Goal: Complete application form: Complete application form

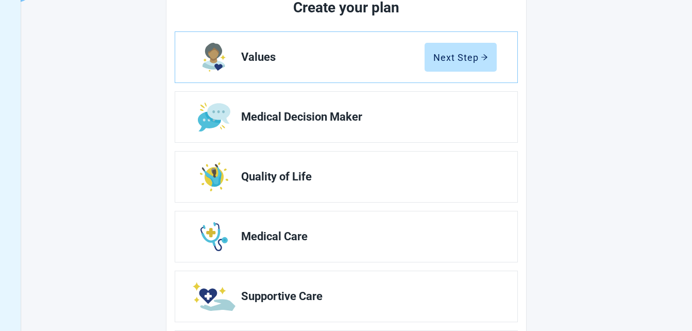
scroll to position [182, 0]
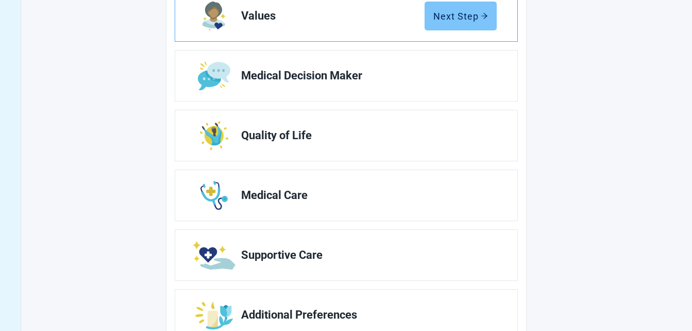
click at [474, 19] on div "Next Step" at bounding box center [460, 16] width 55 height 10
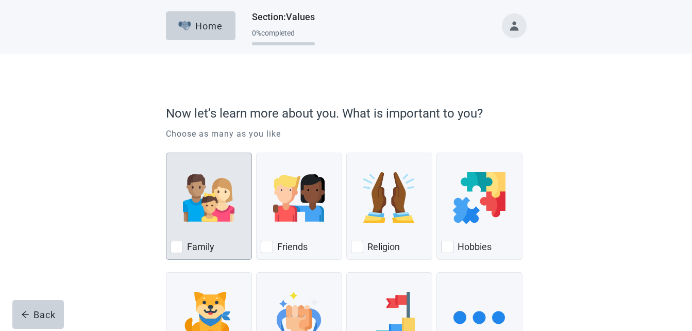
click at [179, 249] on div "Family, checkbox, not checked" at bounding box center [177, 247] width 12 height 12
click at [166, 153] on input "Family" at bounding box center [166, 153] width 1 height 1
checkbox input "true"
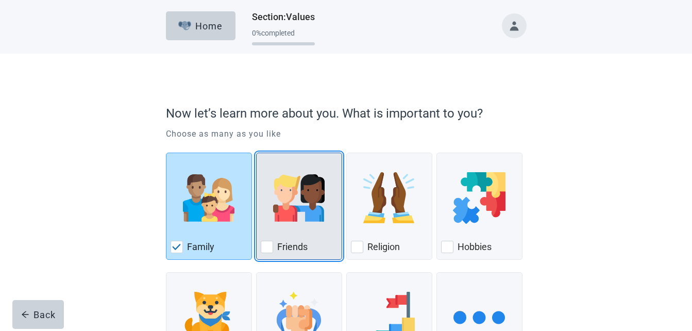
click at [265, 246] on div "Friends, checkbox, not checked" at bounding box center [267, 247] width 12 height 12
click at [257, 153] on input "Friends" at bounding box center [256, 153] width 1 height 1
checkbox input "true"
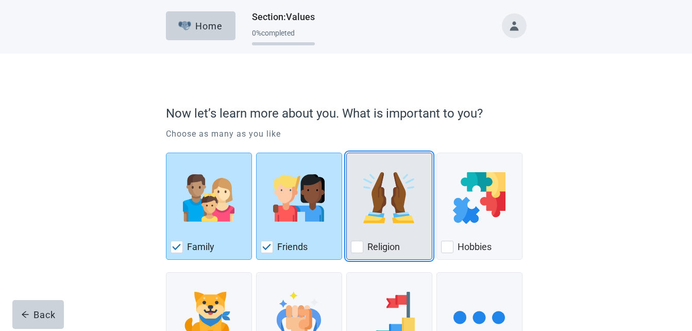
click at [360, 246] on div "Religion, checkbox, not checked" at bounding box center [357, 247] width 12 height 12
click at [347, 153] on input "Religion" at bounding box center [346, 153] width 1 height 1
checkbox input "true"
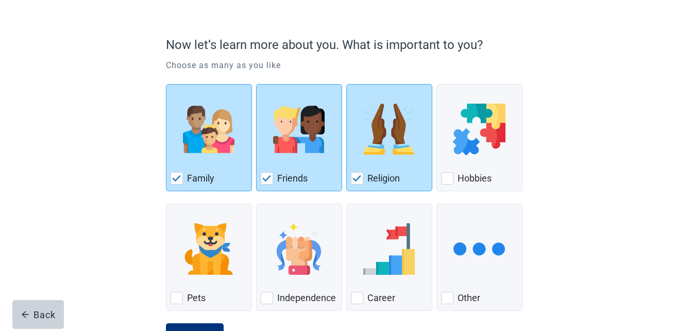
scroll to position [112, 0]
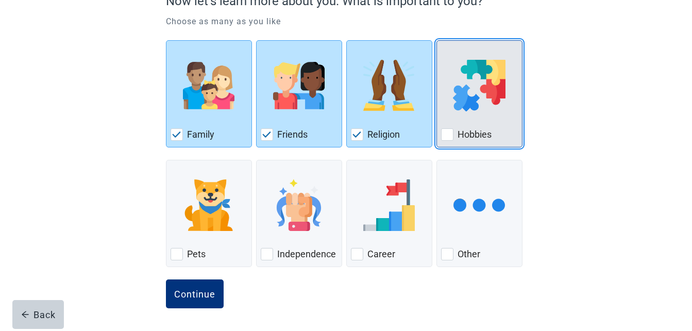
click at [450, 135] on div "Hobbies, checkbox, not checked" at bounding box center [447, 134] width 12 height 12
click at [437, 41] on input "Hobbies" at bounding box center [436, 40] width 1 height 1
checkbox input "true"
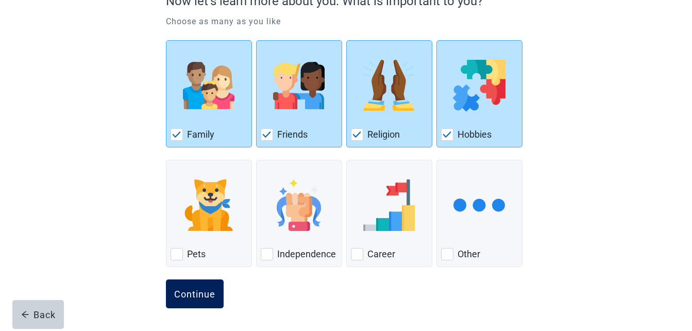
click at [197, 292] on div "Continue" at bounding box center [194, 294] width 41 height 10
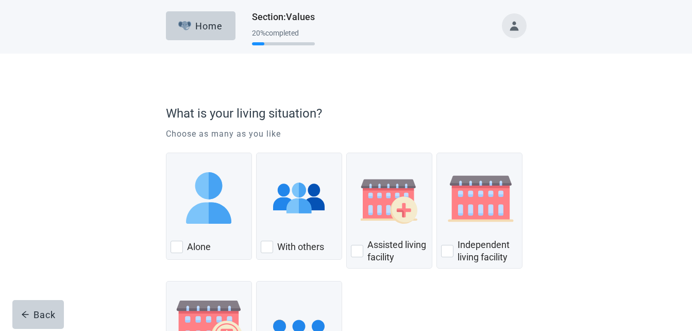
click at [267, 253] on form "What is your living situation? Choose as many as you like Alone With others Ass…" at bounding box center [346, 275] width 361 height 353
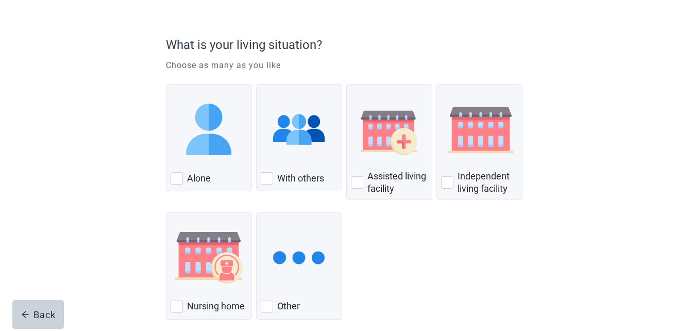
scroll to position [103, 0]
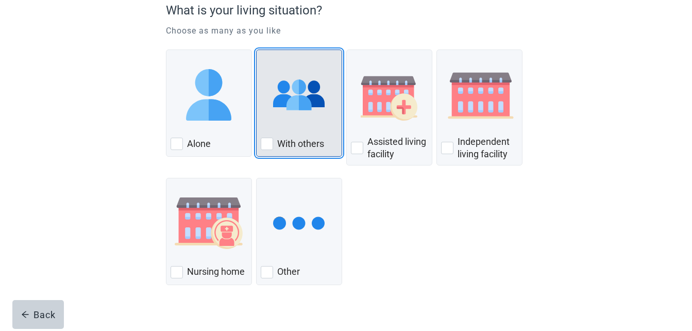
click at [266, 142] on div "With Others, checkbox, not checked" at bounding box center [267, 144] width 12 height 12
click at [257, 50] on input "With others" at bounding box center [256, 49] width 1 height 1
checkbox input "true"
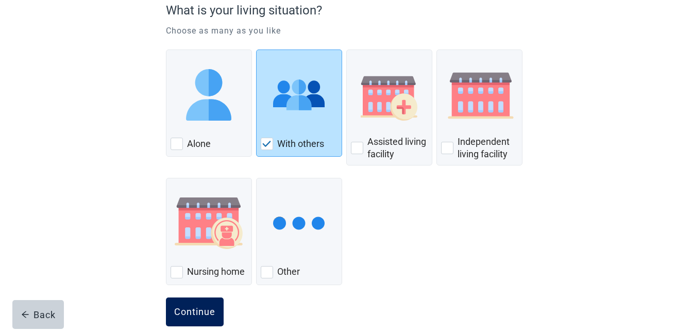
click at [204, 307] on div "Continue" at bounding box center [194, 312] width 41 height 10
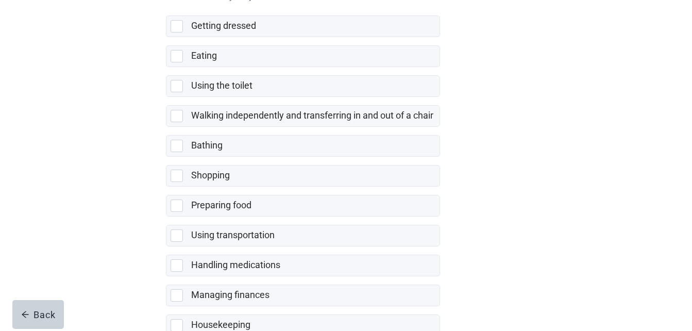
scroll to position [158, 0]
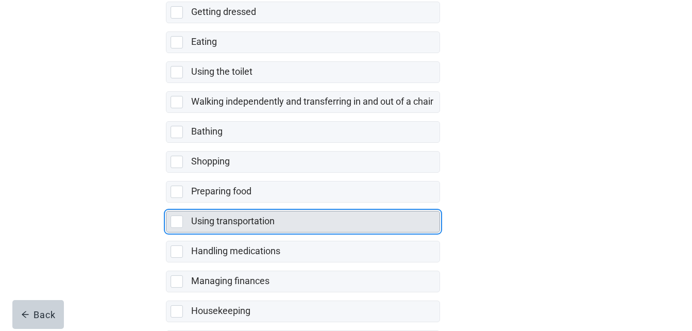
click at [177, 221] on div "Using transportation, checkbox, not selected" at bounding box center [177, 221] width 12 height 12
click at [166, 203] on input "Using transportation" at bounding box center [166, 203] width 1 height 1
checkbox input "true"
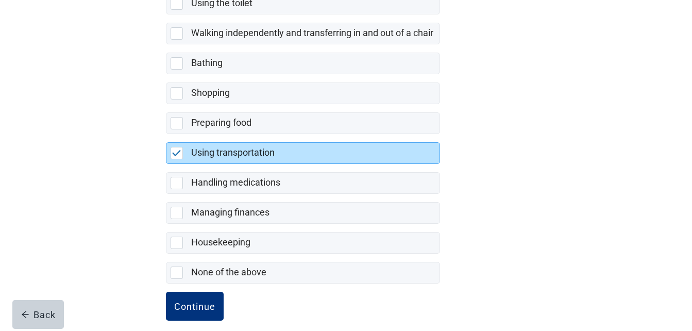
scroll to position [239, 0]
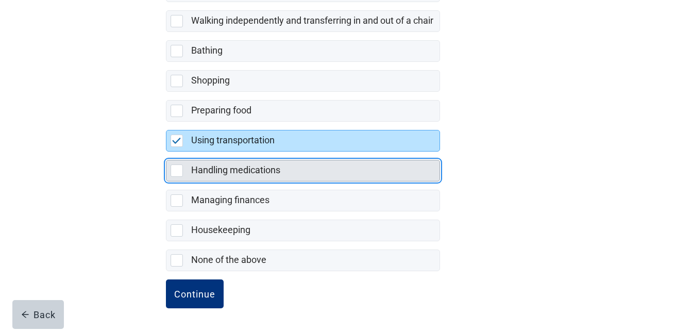
click at [177, 172] on div "Handling medications, checkbox, not selected" at bounding box center [177, 170] width 12 height 12
click at [166, 152] on input "Handling medications" at bounding box center [166, 152] width 1 height 1
checkbox input "true"
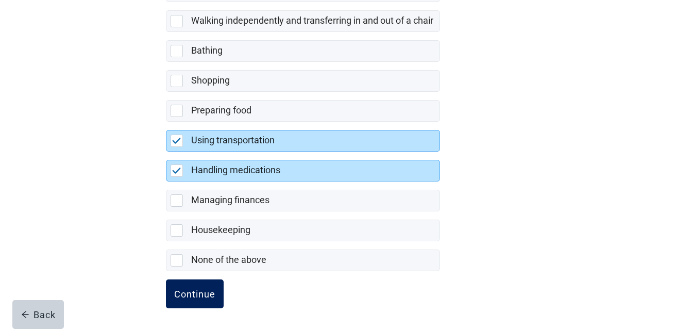
click at [199, 290] on div "Continue" at bounding box center [194, 294] width 41 height 10
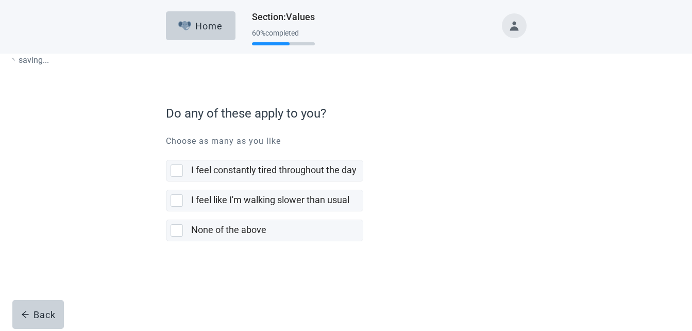
click at [192, 293] on form "Do any of these apply to you? Choose as many as you like I feel constantly tire…" at bounding box center [346, 200] width 361 height 202
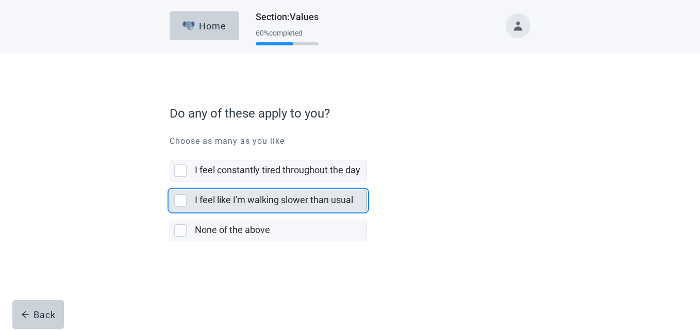
click at [182, 197] on div "I feel like I'm walking slower than usual, checkbox, not selected" at bounding box center [180, 200] width 12 height 12
click at [170, 182] on input "I feel like I'm walking slower than usual" at bounding box center [170, 181] width 1 height 1
checkbox input "true"
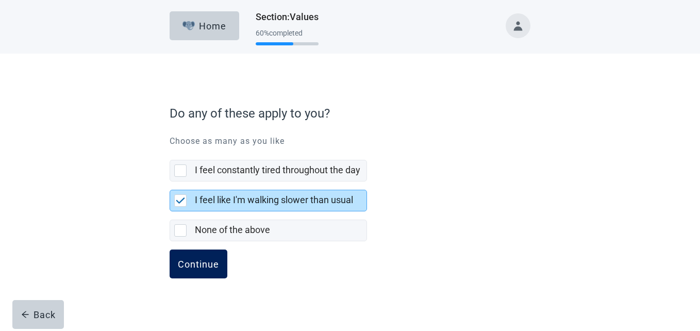
click at [200, 260] on div "Continue" at bounding box center [198, 264] width 41 height 10
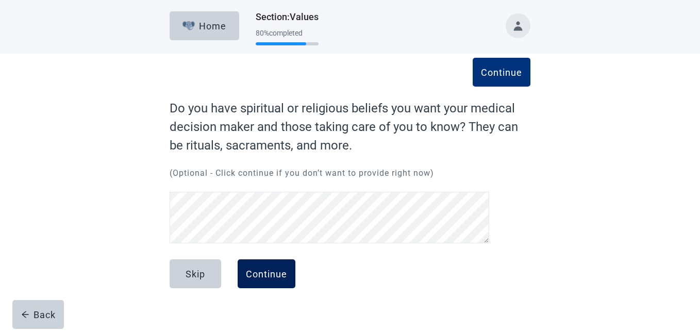
click at [276, 268] on div "Continue" at bounding box center [266, 273] width 41 height 10
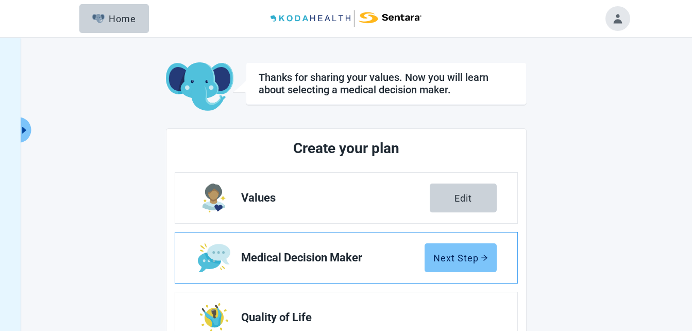
click at [464, 256] on div "Next Step" at bounding box center [460, 258] width 55 height 10
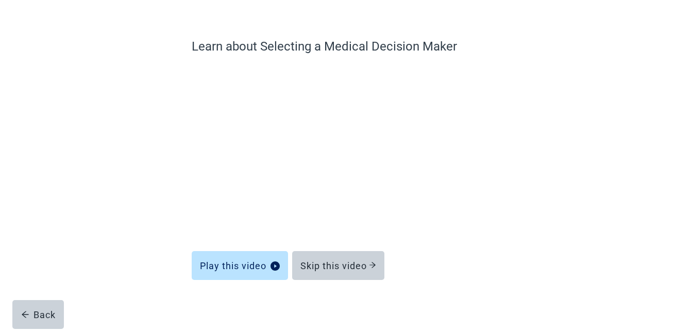
scroll to position [66, 0]
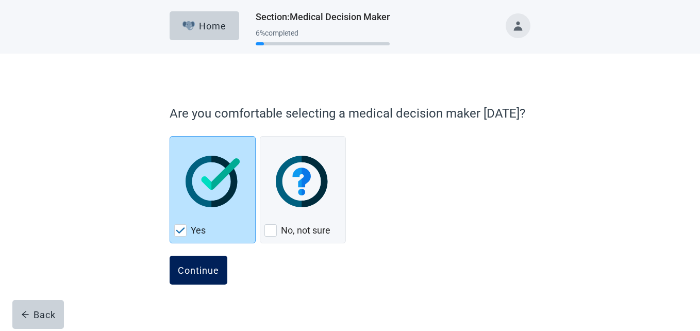
click at [201, 267] on div "Continue" at bounding box center [198, 270] width 41 height 10
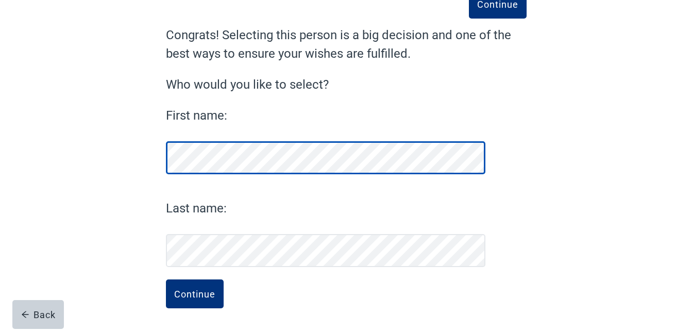
scroll to position [73, 0]
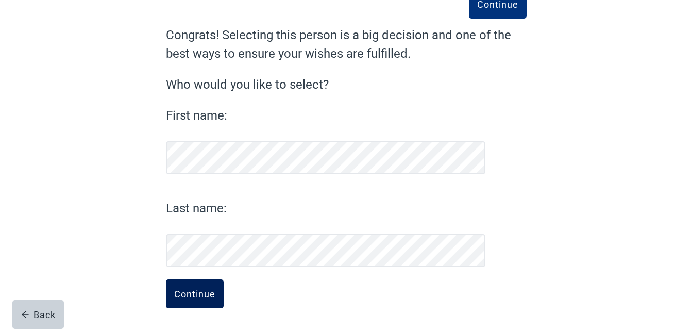
click at [206, 293] on div "Continue" at bounding box center [194, 294] width 41 height 10
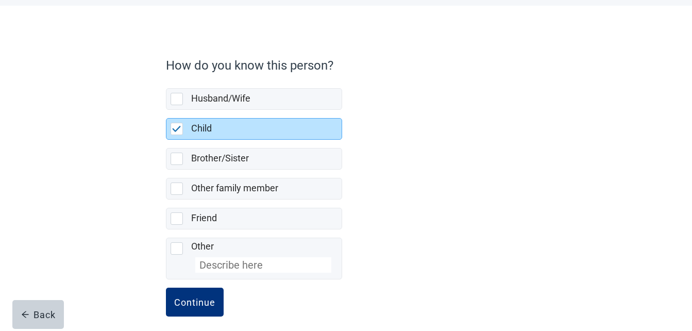
scroll to position [56, 0]
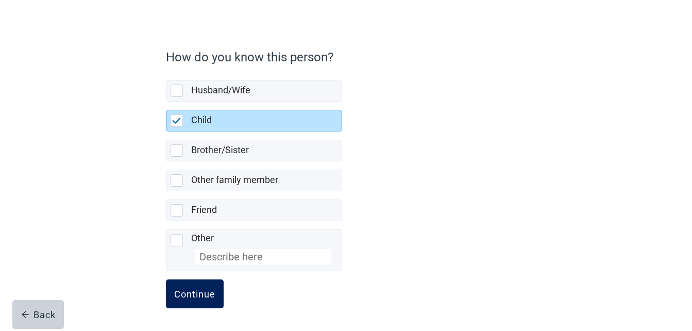
click at [196, 296] on div "Continue" at bounding box center [194, 294] width 41 height 10
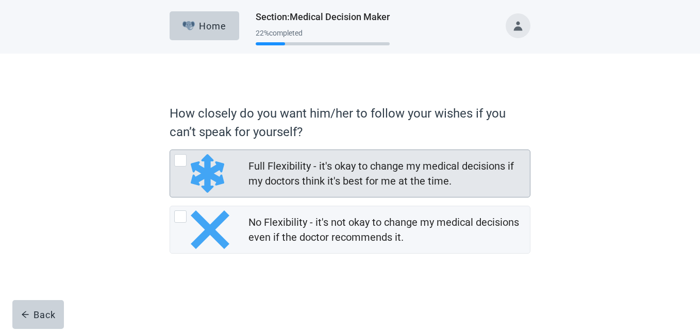
click at [176, 161] on div "Full Flexibility - it's okay to change my medical decisions if my doctors think…" at bounding box center [180, 160] width 12 height 12
click at [170, 150] on input "Full Flexibility - it's okay to change my medical decisions if my doctors think…" at bounding box center [170, 149] width 1 height 1
radio input "true"
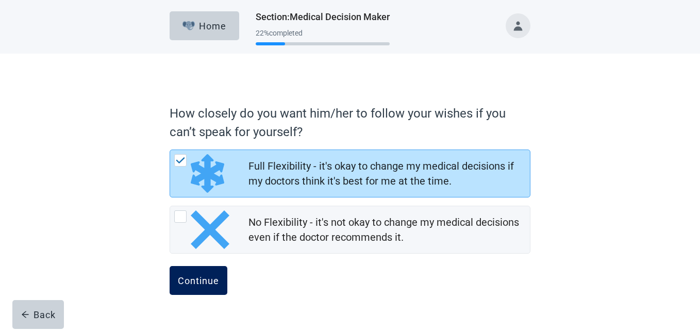
click at [206, 280] on div "Continue" at bounding box center [198, 280] width 41 height 10
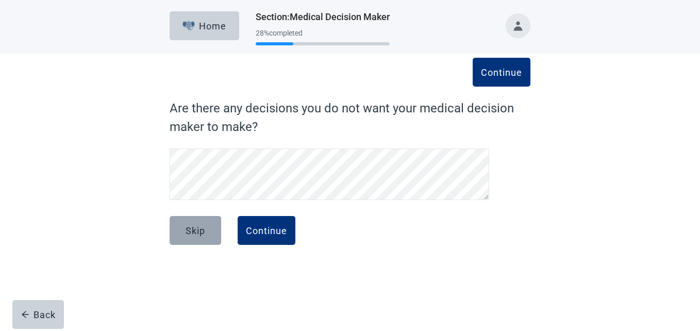
click at [199, 232] on div "Skip" at bounding box center [196, 230] width 20 height 10
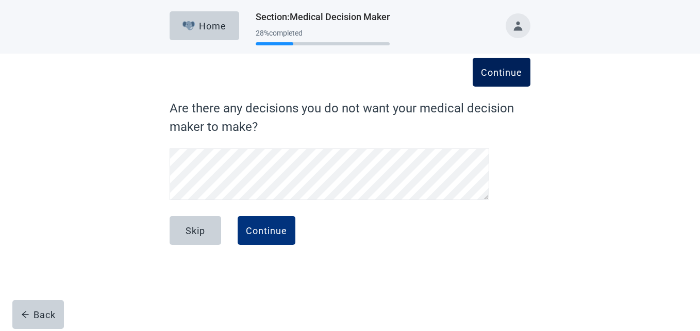
click at [507, 76] on div "Continue" at bounding box center [501, 72] width 41 height 10
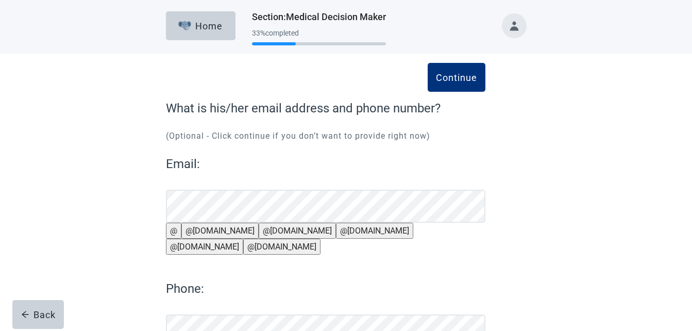
click at [243, 242] on button "@[DOMAIN_NAME]" at bounding box center [204, 247] width 77 height 16
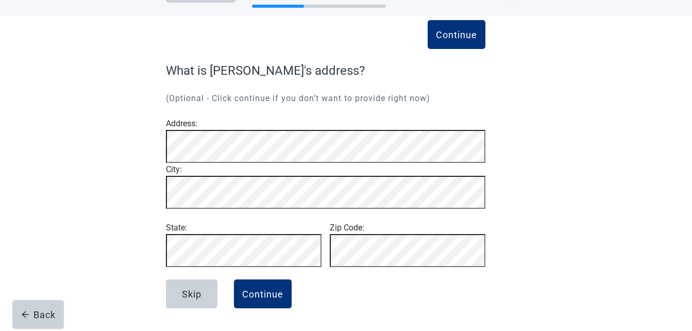
scroll to position [70, 0]
click at [268, 294] on div "Continue" at bounding box center [262, 294] width 41 height 10
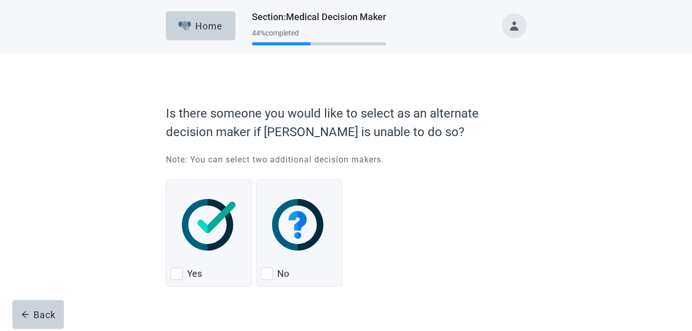
scroll to position [20, 0]
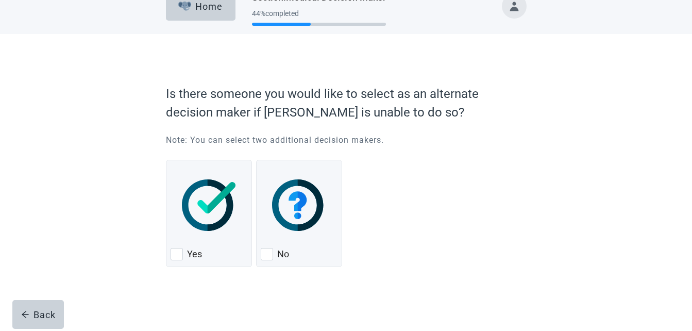
click at [533, 256] on div "Is there someone you would like to select as an alternate decision maker if [PE…" at bounding box center [346, 193] width 433 height 276
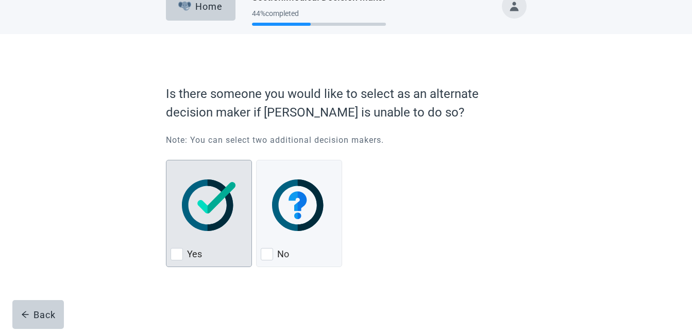
click at [180, 258] on div "Yes, checkbox, not checked" at bounding box center [177, 254] width 12 height 12
click at [166, 160] on input "Yes" at bounding box center [166, 160] width 1 height 1
checkbox input "true"
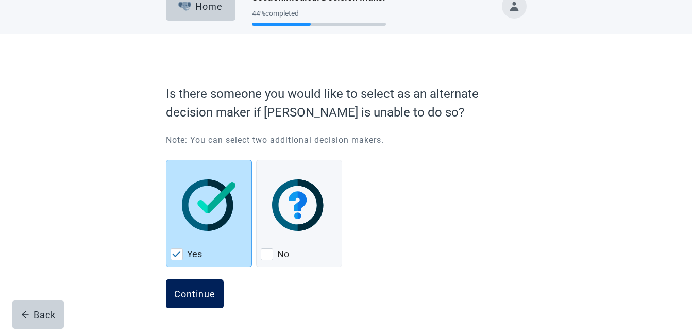
click at [196, 291] on div "Continue" at bounding box center [194, 294] width 41 height 10
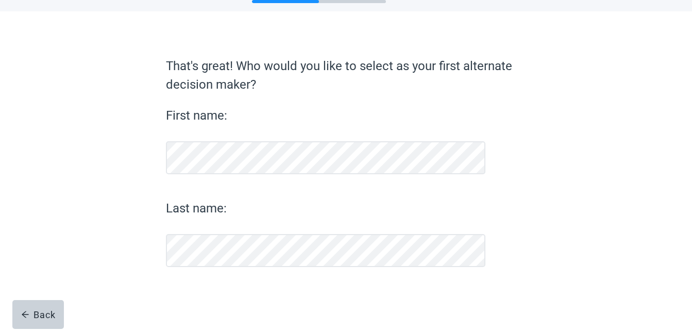
scroll to position [42, 0]
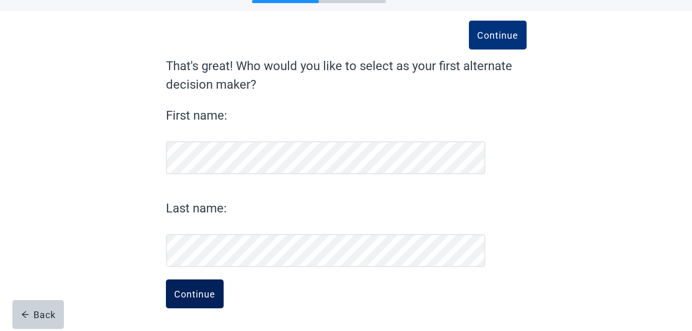
click at [204, 293] on div "Continue" at bounding box center [194, 294] width 41 height 10
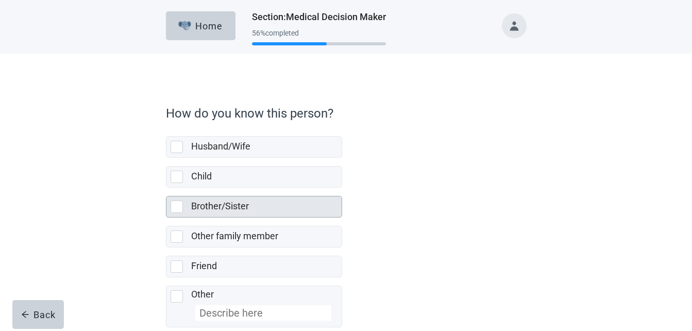
click at [178, 204] on div "Brother/Sister, checkbox, not selected" at bounding box center [177, 206] width 12 height 12
click at [166, 188] on input "Brother/Sister" at bounding box center [166, 188] width 1 height 1
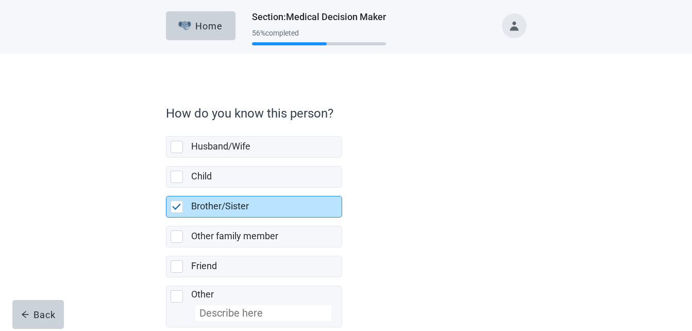
click at [178, 204] on img "Brother/Sister, checkbox, selected" at bounding box center [176, 207] width 9 height 6
click at [166, 188] on input "Brother/Sister" at bounding box center [166, 188] width 1 height 1
checkbox input "true"
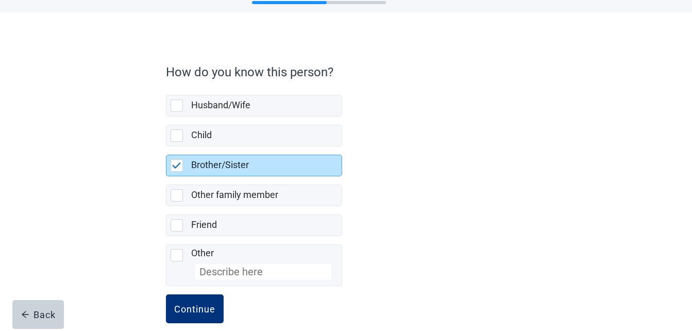
scroll to position [56, 0]
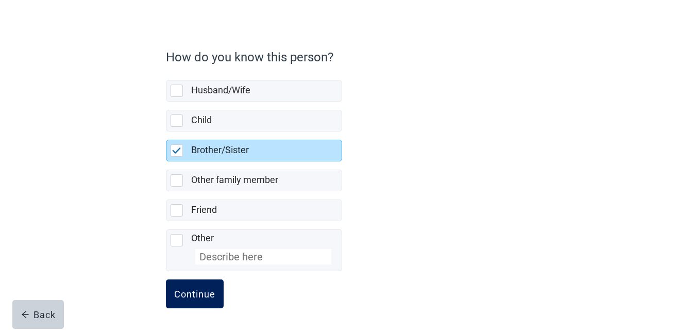
click at [200, 291] on div "Continue" at bounding box center [194, 294] width 41 height 10
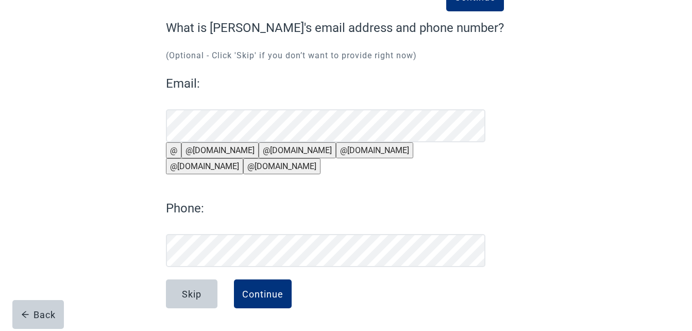
scroll to position [105, 0]
click at [265, 290] on div "Continue" at bounding box center [262, 294] width 41 height 10
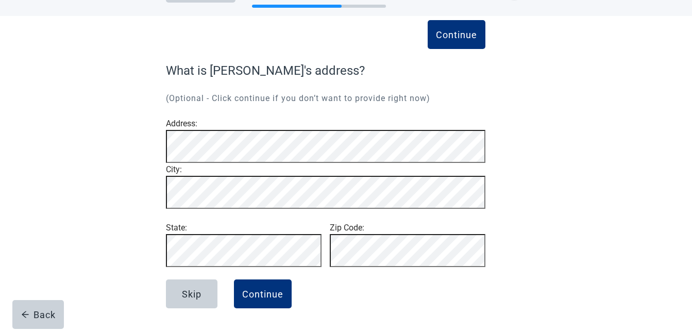
scroll to position [70, 0]
click at [257, 295] on div "Continue" at bounding box center [262, 294] width 41 height 10
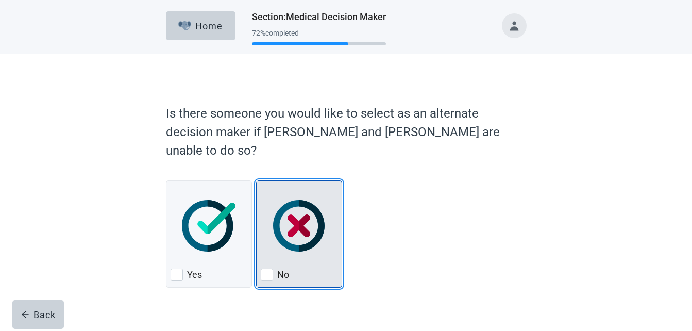
click at [264, 268] on div "No, checkbox, not checked" at bounding box center [267, 274] width 12 height 12
click at [257, 181] on input "No" at bounding box center [256, 180] width 1 height 1
checkbox input "true"
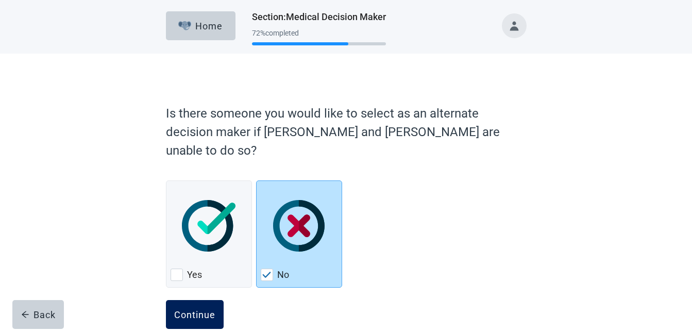
click at [203, 309] on div "Continue" at bounding box center [194, 314] width 41 height 10
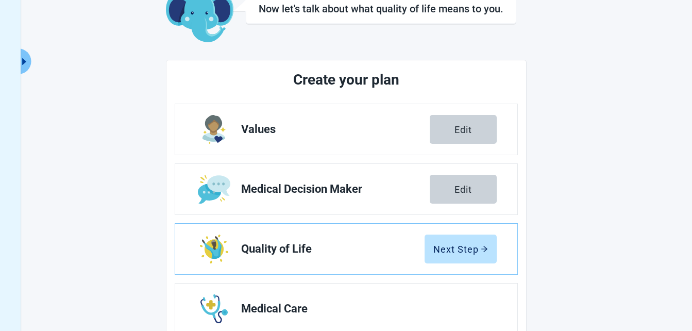
scroll to position [76, 0]
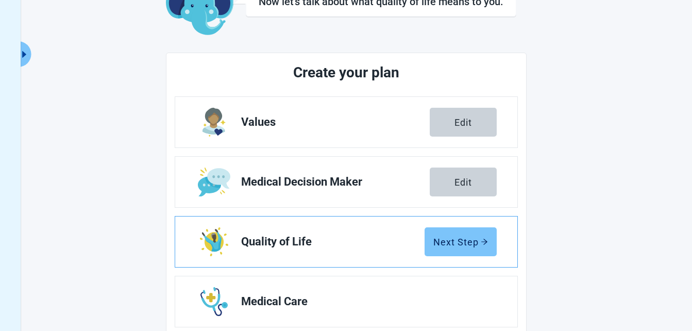
click at [461, 240] on div "Next Step" at bounding box center [460, 242] width 55 height 10
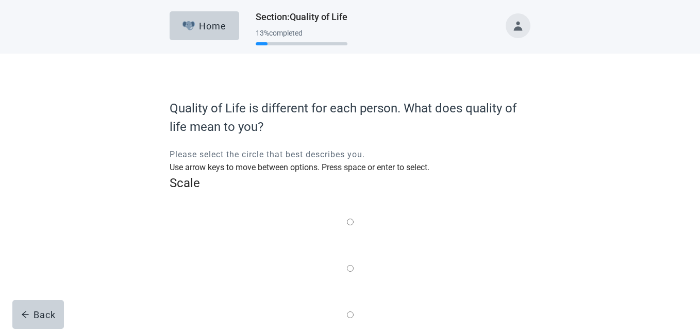
click at [351, 309] on label "Main content" at bounding box center [350, 315] width 7 height 13
click at [351, 311] on input "Quality of life scale: 50 out of 100. Balance of the two" at bounding box center [350, 314] width 7 height 7
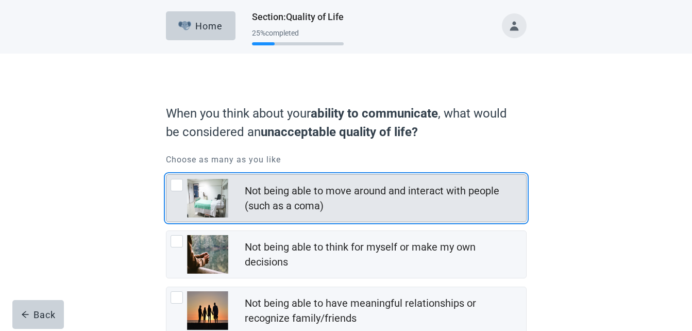
click at [174, 183] on div "Not being able to move around and interact with people (such as a coma), checkb…" at bounding box center [177, 185] width 12 height 12
click at [166, 175] on input "Not being able to move around and interact with people (such as a coma)" at bounding box center [166, 174] width 1 height 1
checkbox input "true"
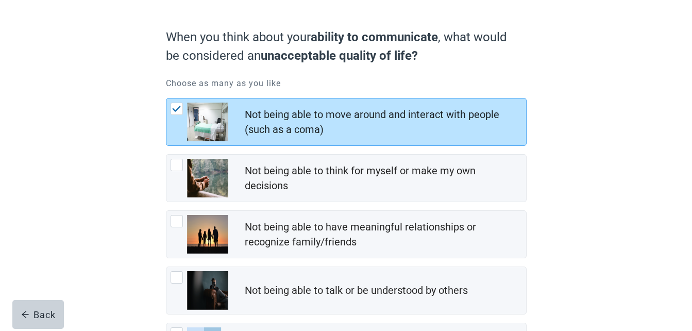
scroll to position [81, 0]
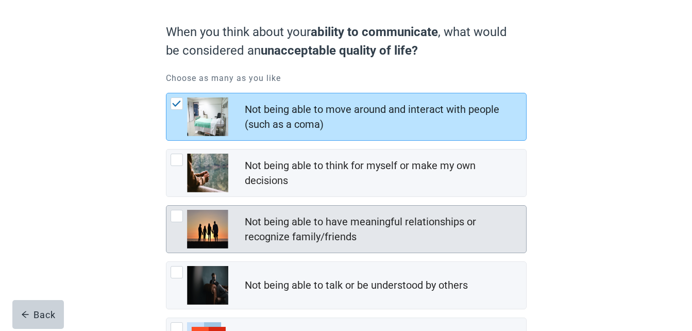
click at [174, 216] on div "Not being able to have meaningful relationships or recognize family/friends, ch…" at bounding box center [177, 216] width 12 height 12
click at [166, 206] on input "Not being able to have meaningful relationships or recognize family/friends" at bounding box center [166, 205] width 1 height 1
checkbox input "true"
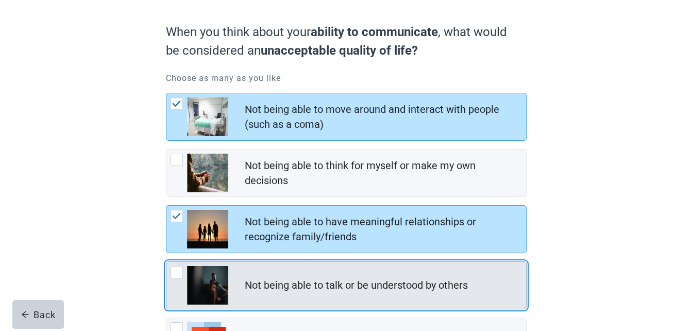
click at [175, 272] on div "Not being able to talk or be understood by others, checkbox, not checked" at bounding box center [177, 272] width 12 height 12
click at [166, 262] on input "Not being able to talk or be understood by others" at bounding box center [166, 261] width 1 height 1
checkbox input "true"
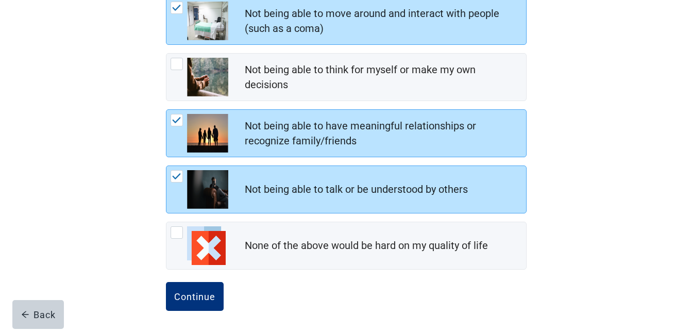
scroll to position [180, 0]
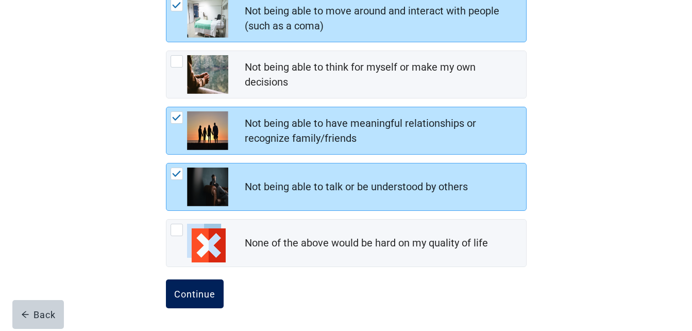
click at [186, 295] on div "Continue" at bounding box center [194, 294] width 41 height 10
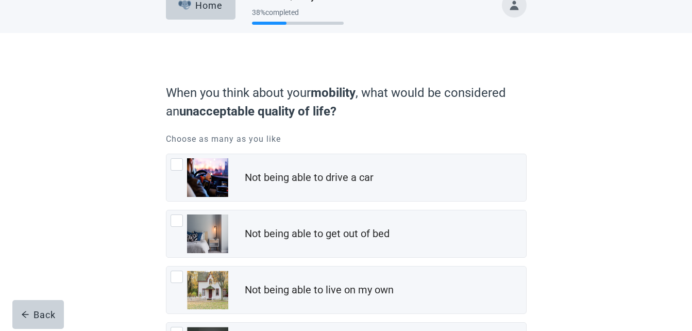
scroll to position [48, 0]
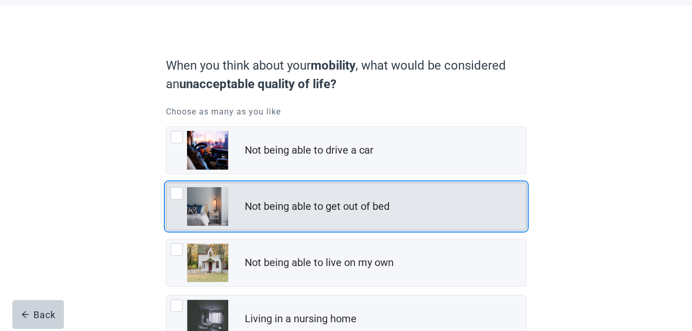
click at [180, 193] on div "Not being able to get out of bed, checkbox, not checked" at bounding box center [177, 193] width 12 height 12
click at [166, 183] on input "Not being able to get out of bed" at bounding box center [166, 182] width 1 height 1
checkbox input "true"
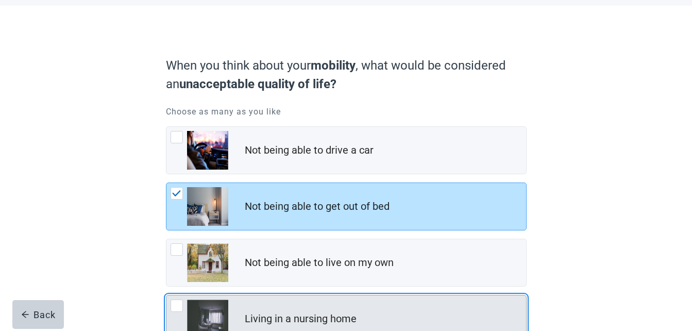
click at [179, 305] on div "Living in a nursing home, checkbox, not checked" at bounding box center [177, 305] width 12 height 12
click at [166, 295] on input "Living in a nursing home" at bounding box center [166, 295] width 1 height 1
checkbox input "true"
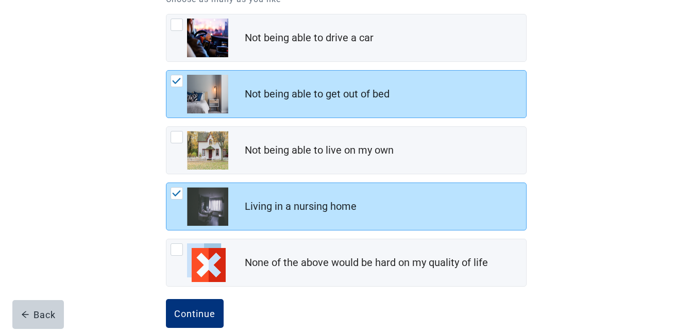
scroll to position [180, 0]
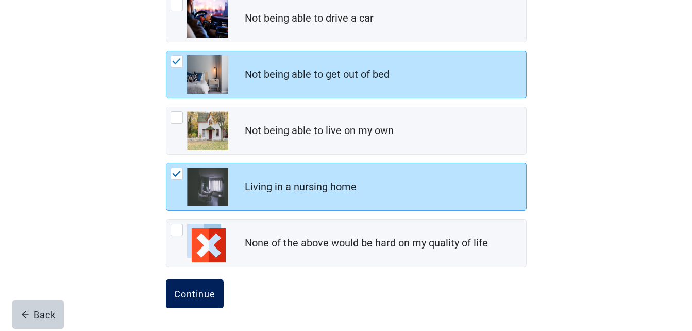
click at [192, 289] on div "Continue" at bounding box center [194, 294] width 41 height 10
